Goal: Information Seeking & Learning: Compare options

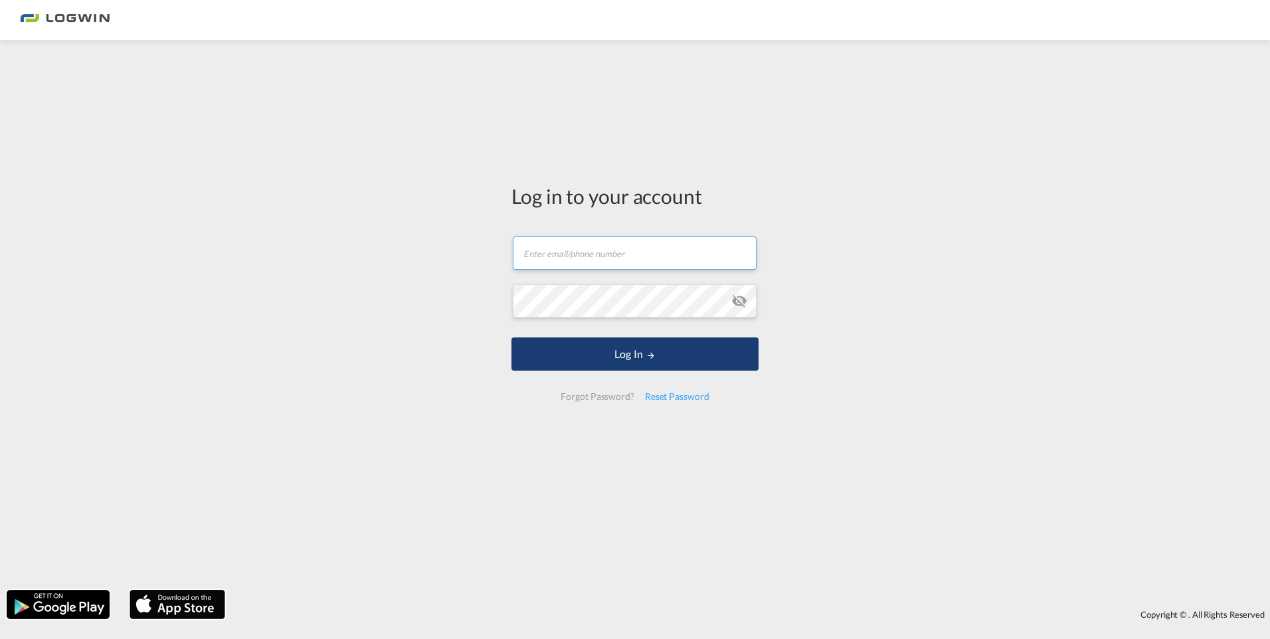
type input "[PERSON_NAME][EMAIL_ADDRESS][DOMAIN_NAME]"
click at [618, 354] on button "Log In" at bounding box center [634, 353] width 247 height 33
